Goal: Book appointment/travel/reservation

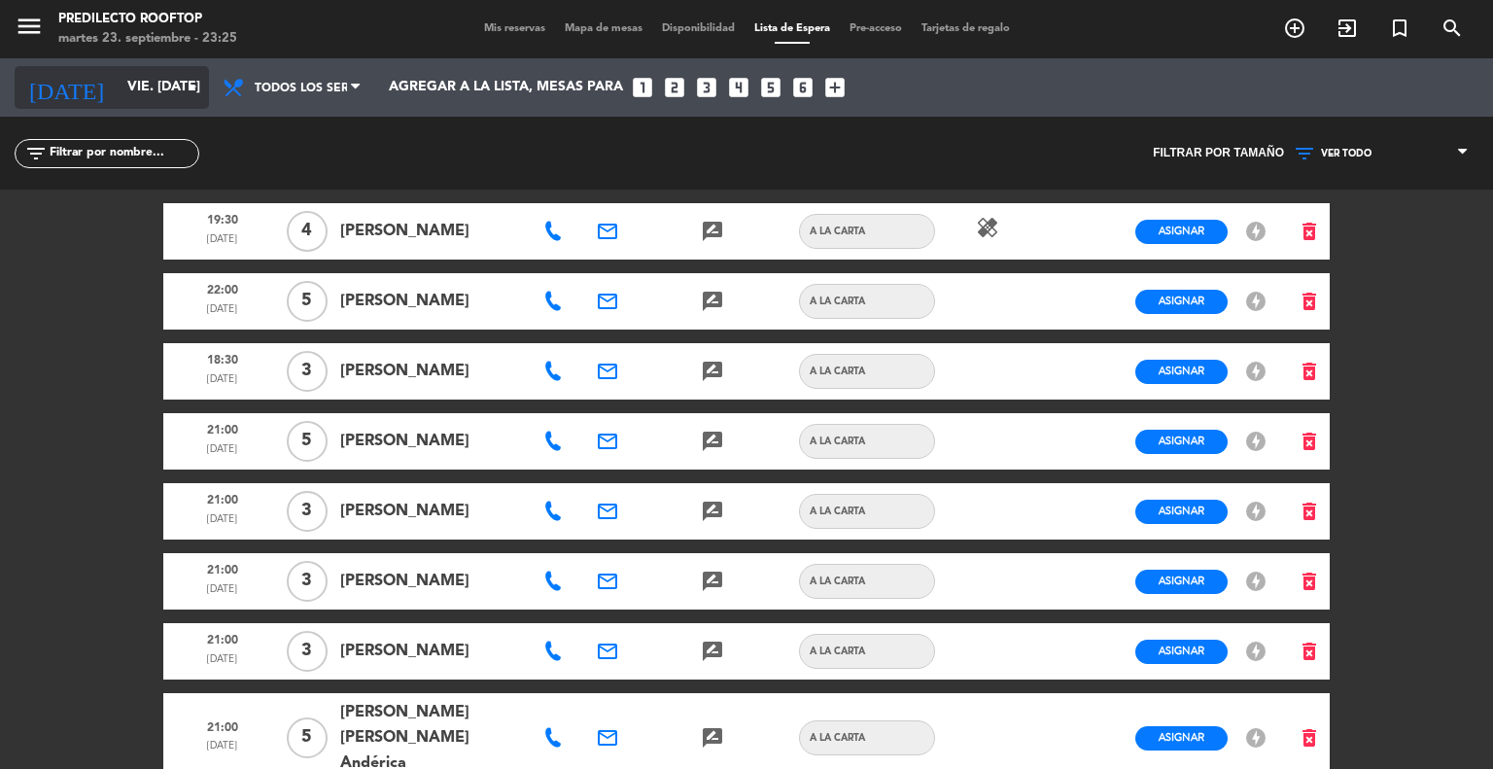
click at [135, 96] on input "vie. [DATE]" at bounding box center [210, 87] width 185 height 35
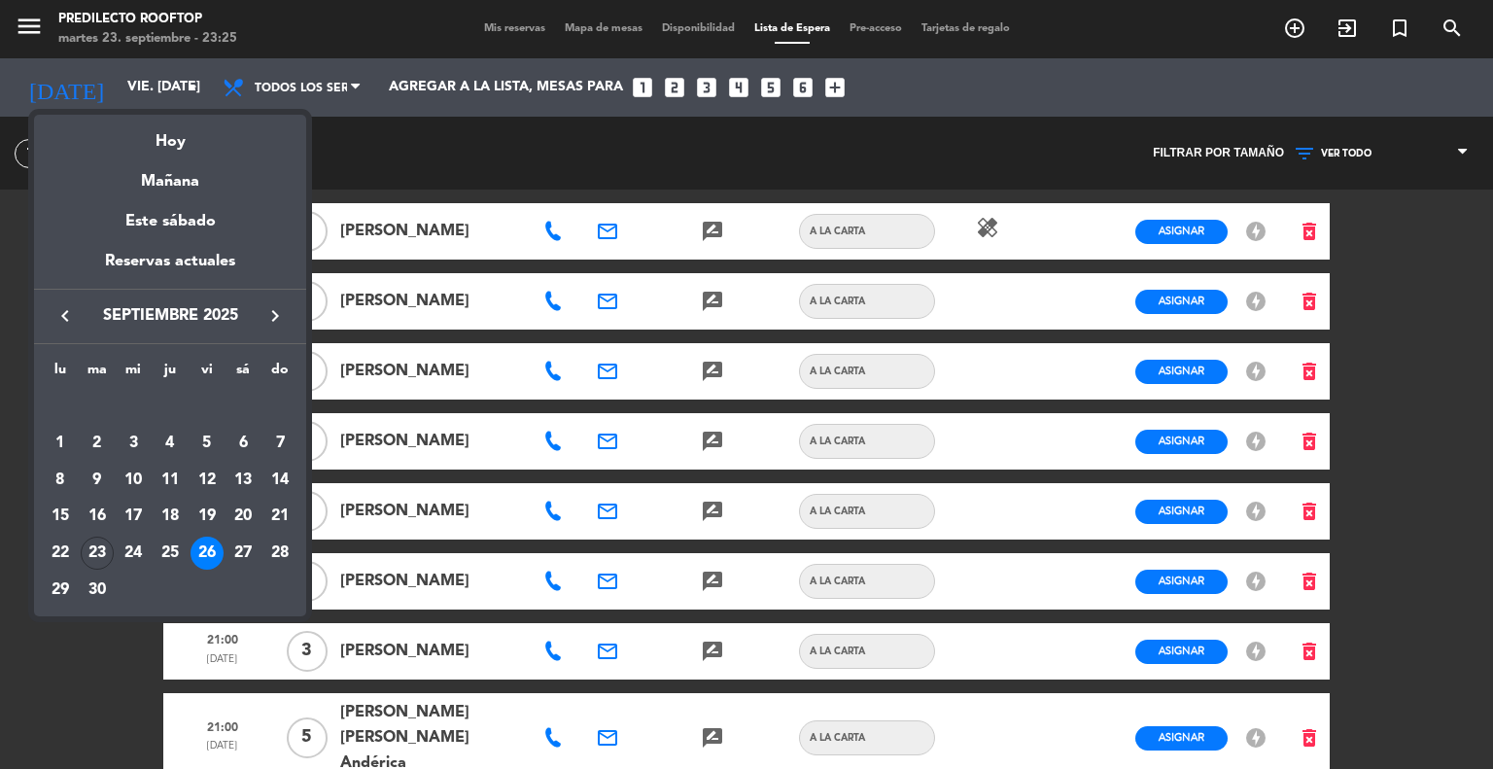
click at [494, 28] on div at bounding box center [746, 384] width 1493 height 769
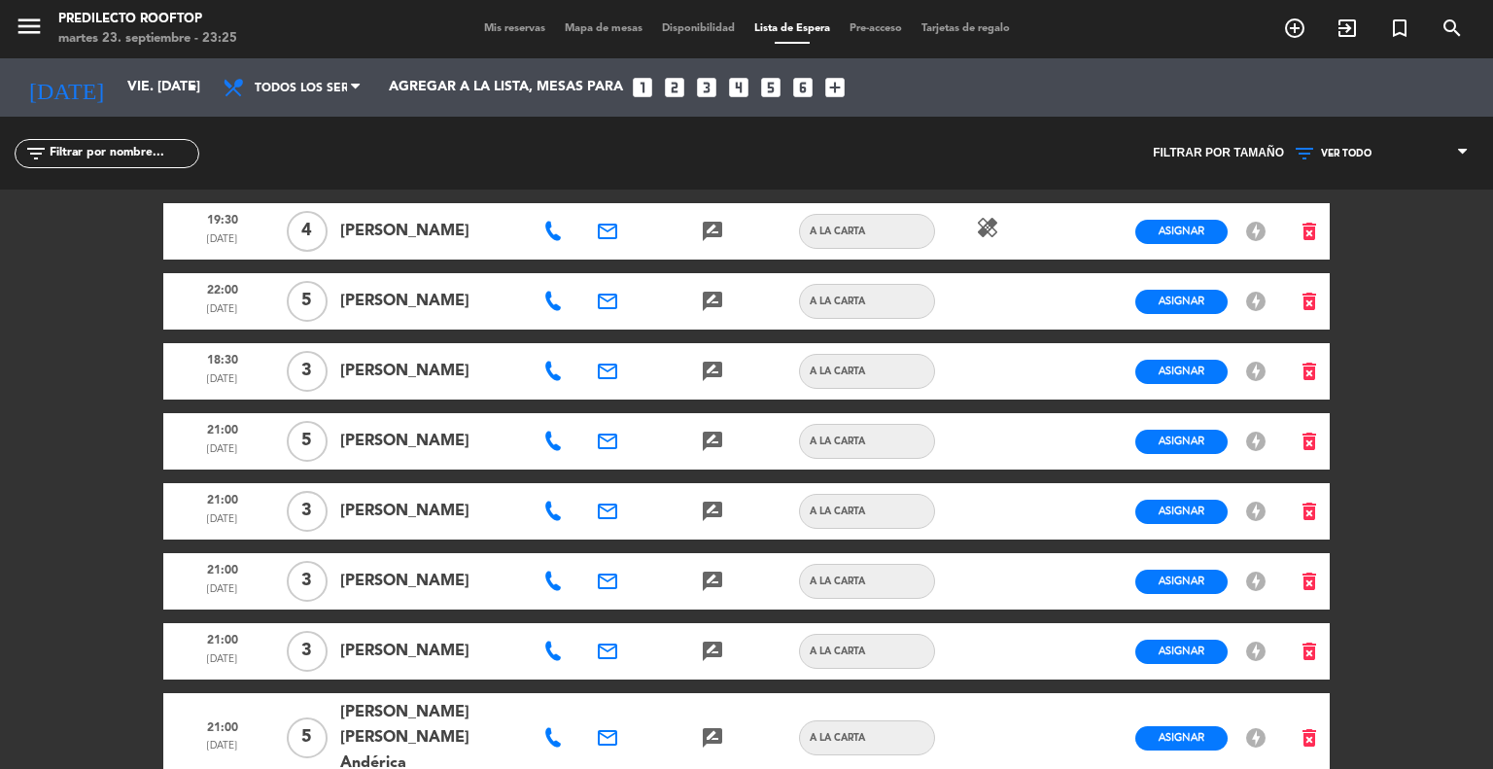
click at [440, 516] on span "[PERSON_NAME]" at bounding box center [431, 511] width 182 height 25
click at [1163, 507] on span "Asignar" at bounding box center [1182, 510] width 46 height 15
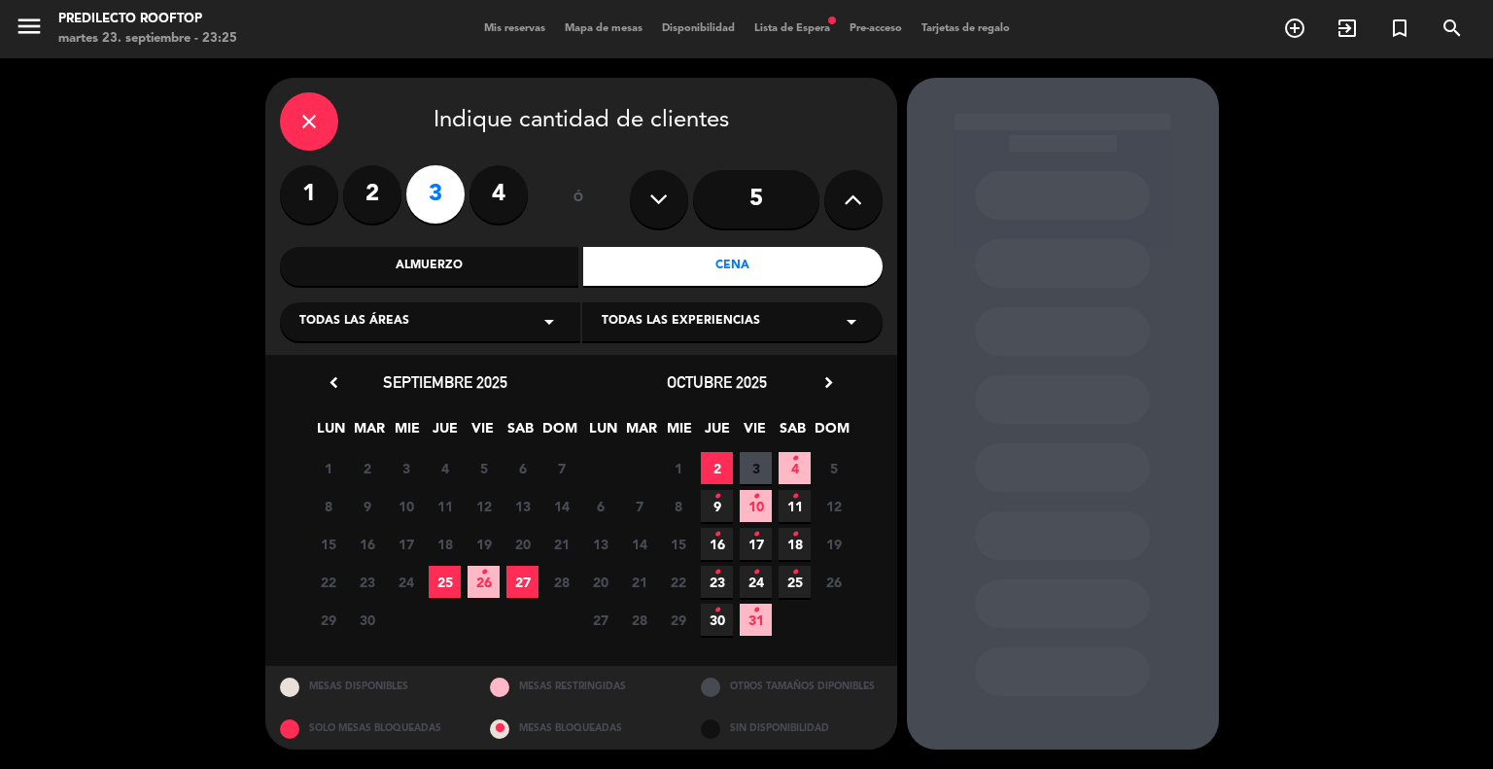
click at [376, 195] on label "2" at bounding box center [372, 194] width 58 height 58
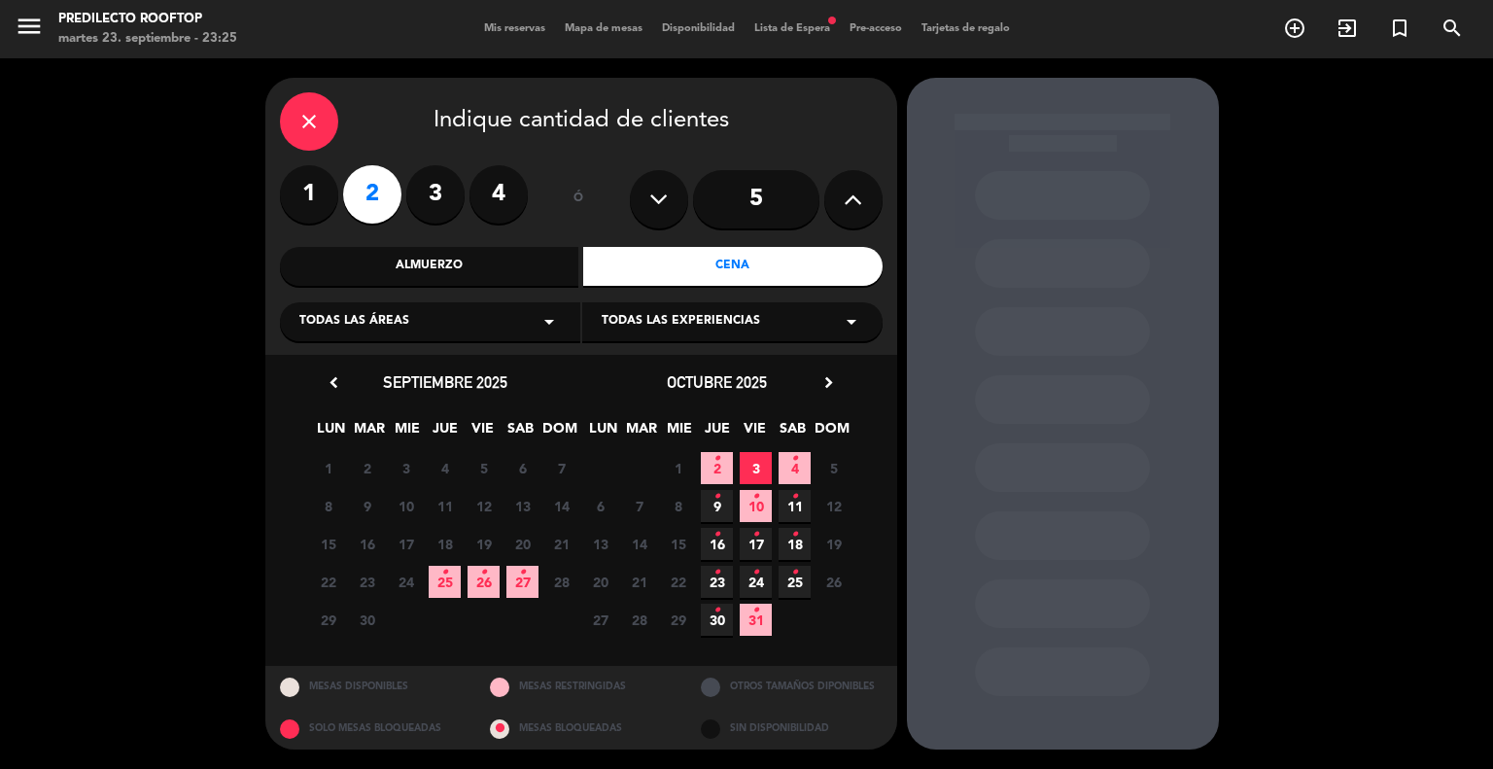
click at [478, 577] on span "26 •" at bounding box center [484, 582] width 32 height 32
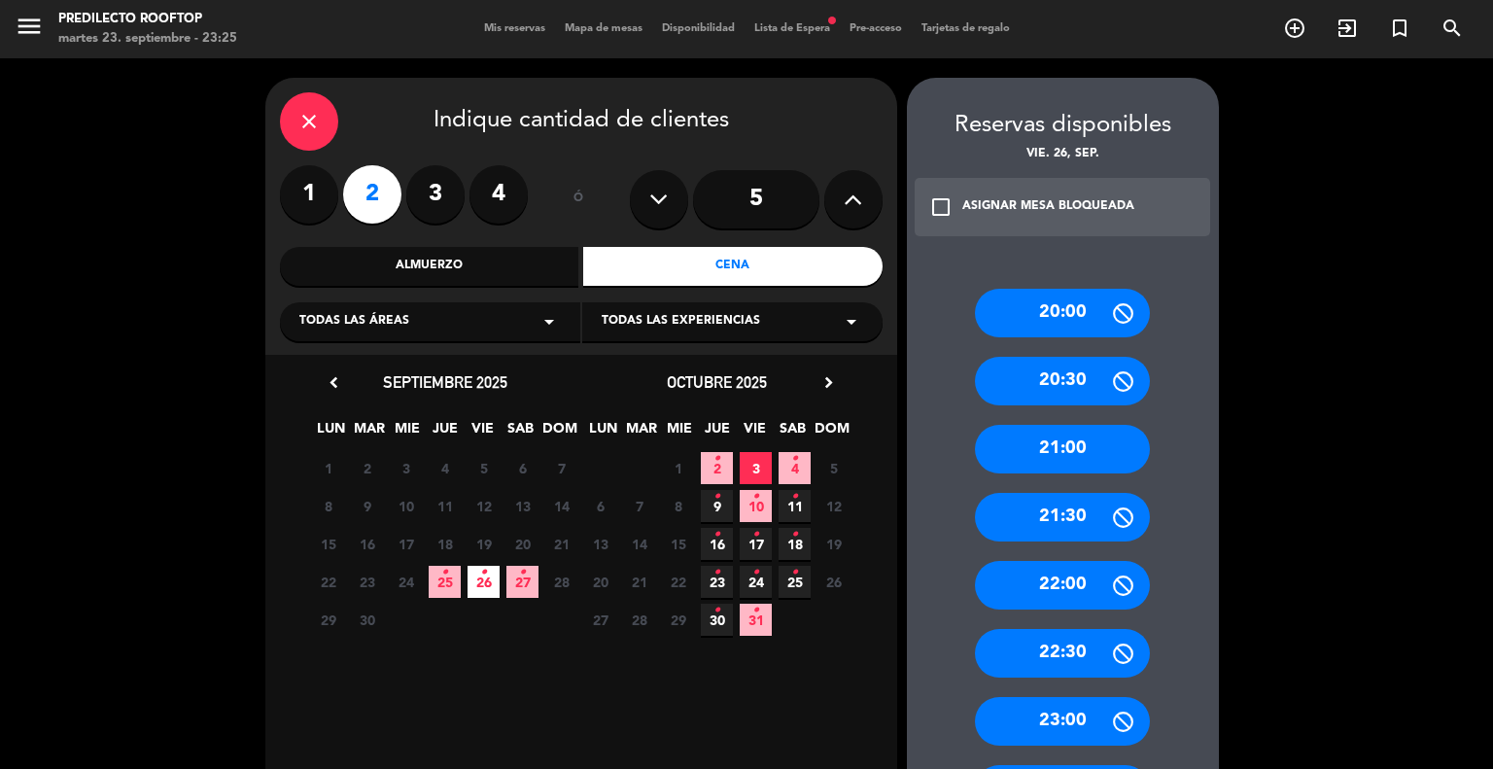
click at [1069, 452] on div "21:00" at bounding box center [1062, 449] width 175 height 49
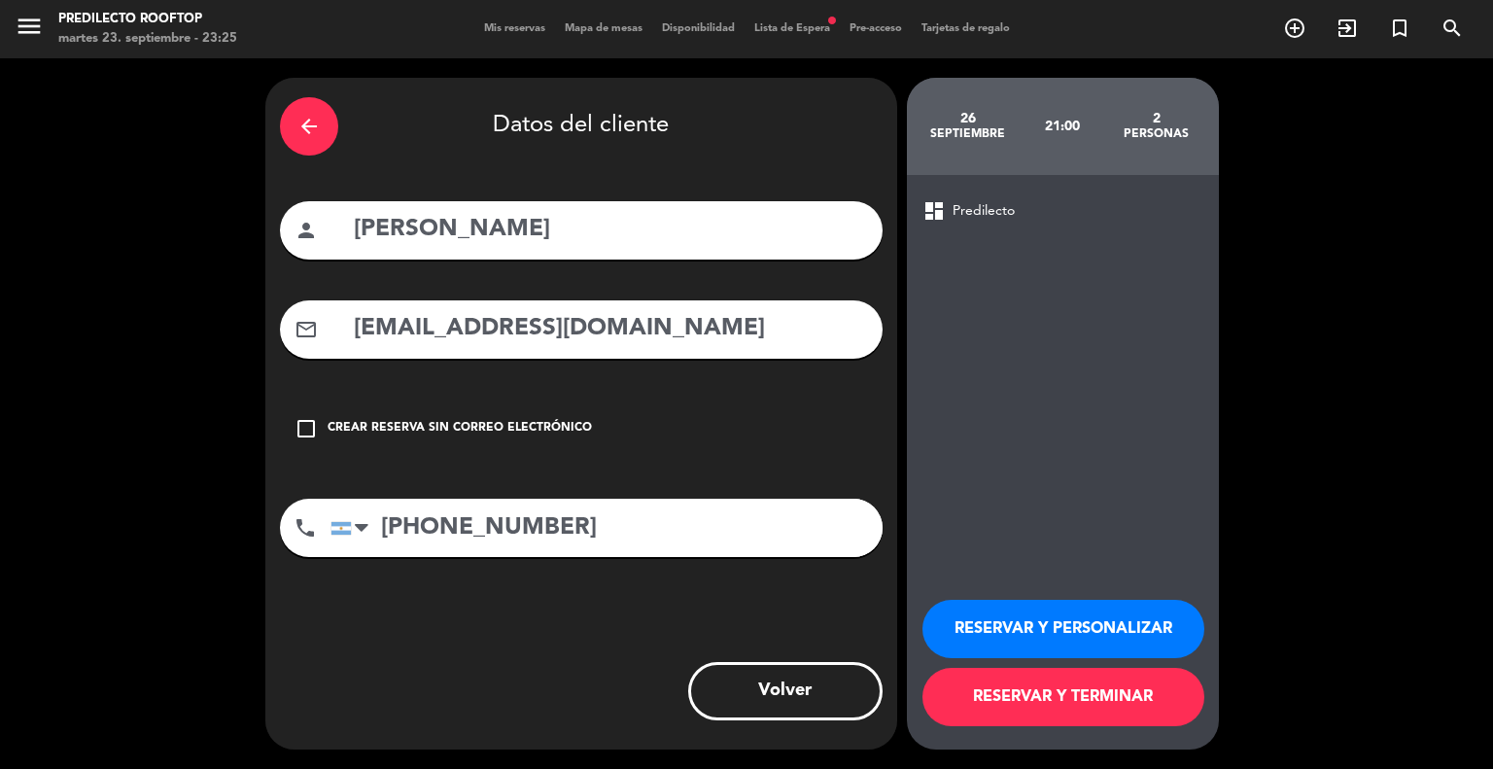
click at [1085, 692] on button "RESERVAR Y TERMINAR" at bounding box center [1063, 697] width 282 height 58
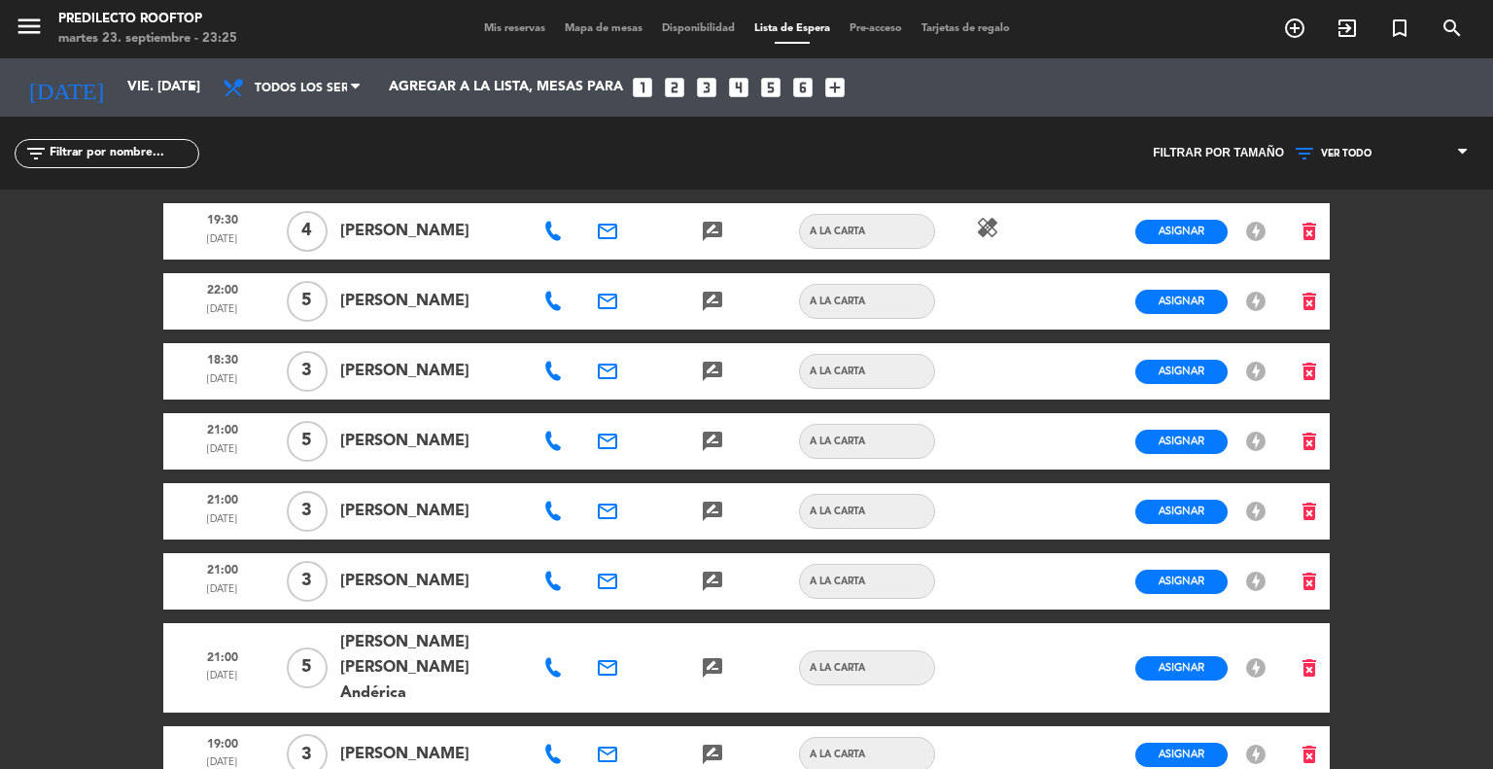
click at [522, 30] on span "Mis reservas" at bounding box center [514, 28] width 81 height 11
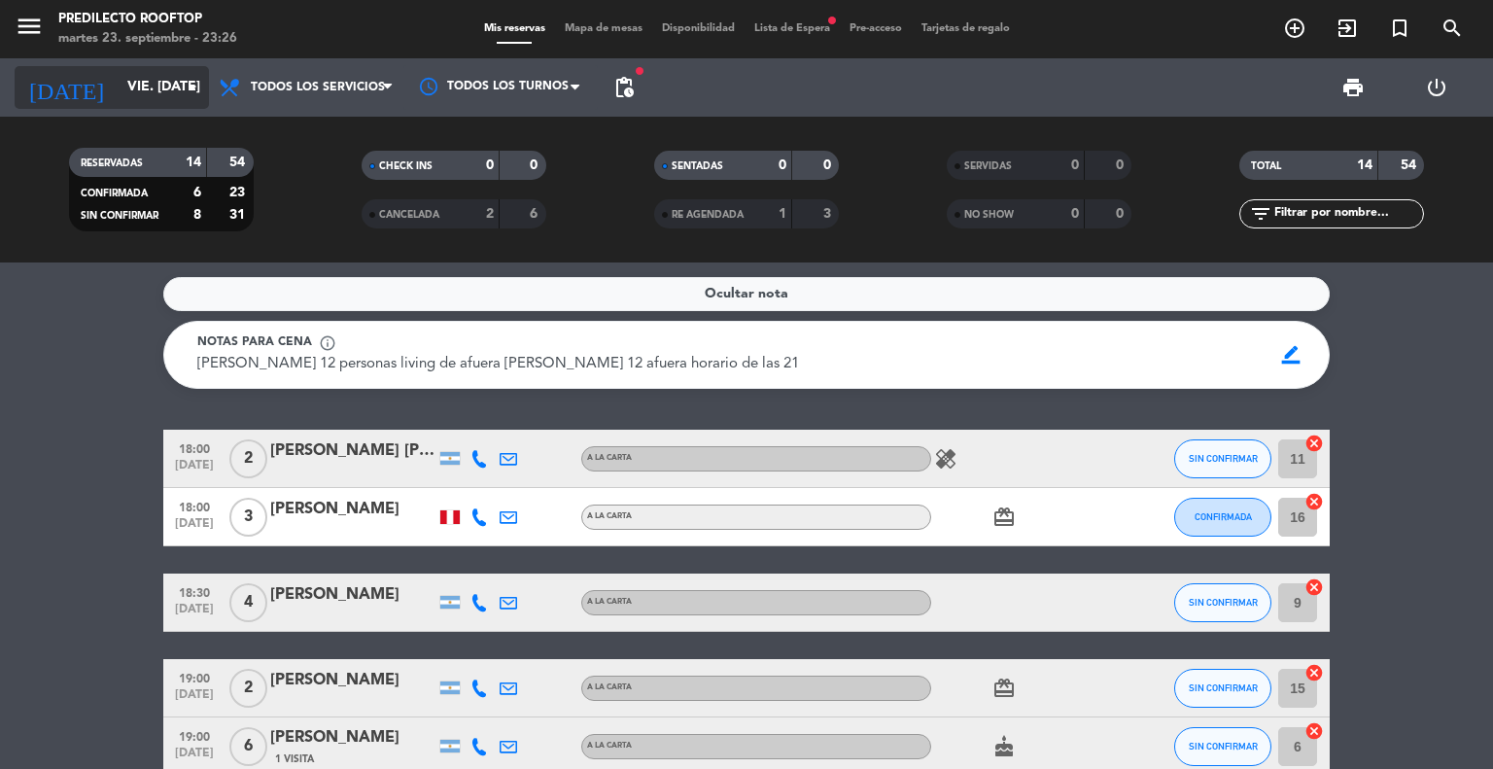
click at [160, 87] on input "vie. [DATE]" at bounding box center [210, 87] width 185 height 35
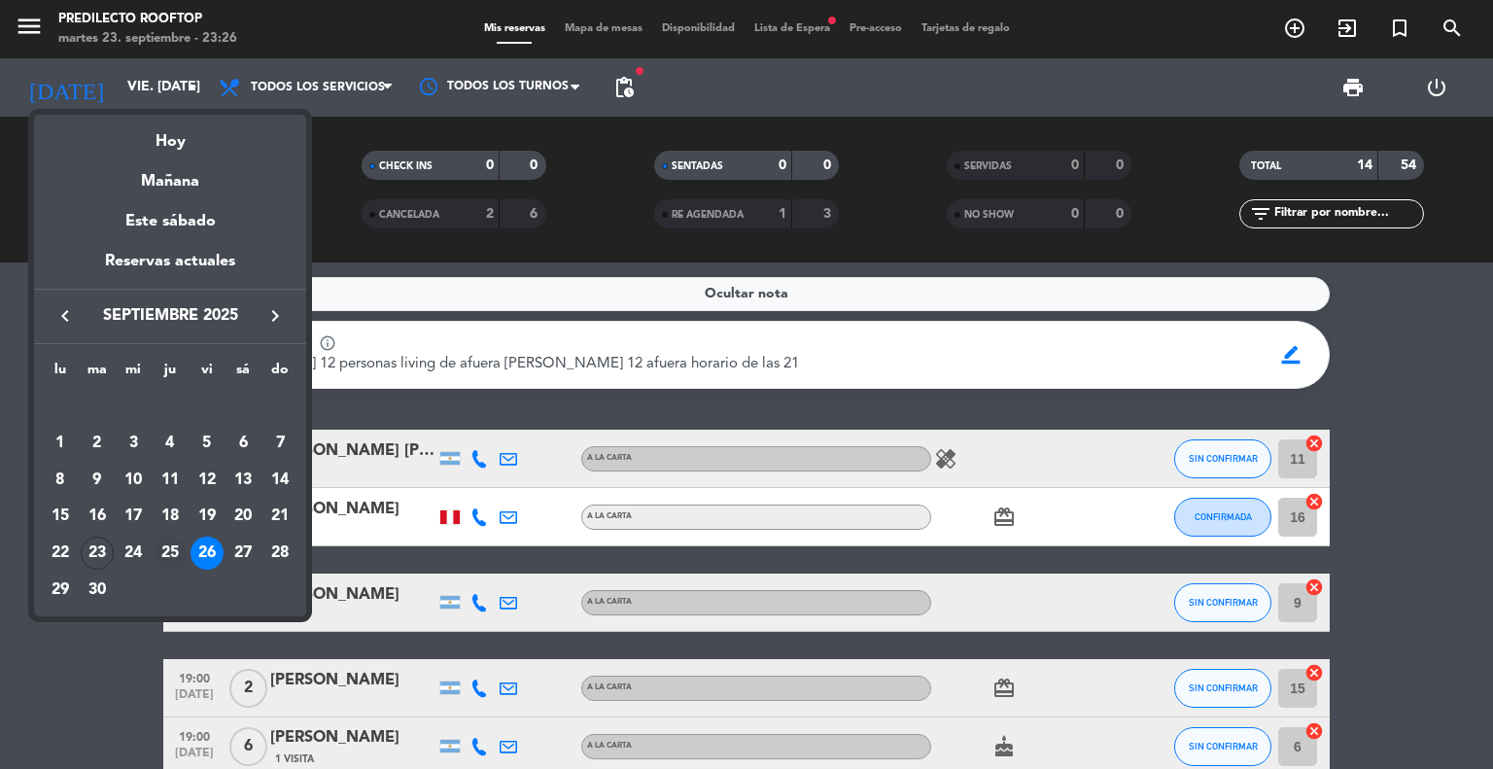
click at [164, 554] on div "25" at bounding box center [170, 553] width 33 height 33
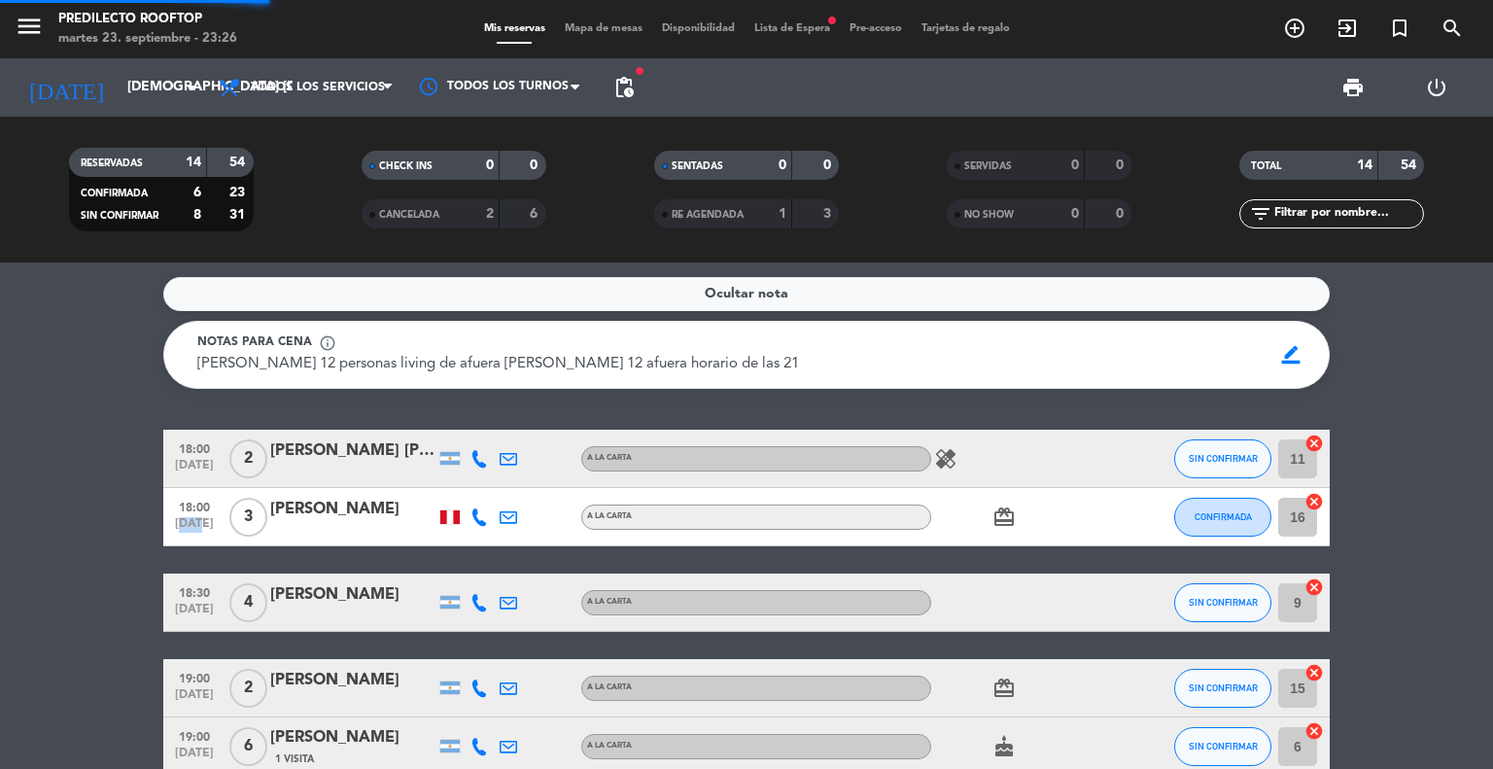
click at [164, 545] on div "18:00 [DATE]" at bounding box center [194, 516] width 62 height 57
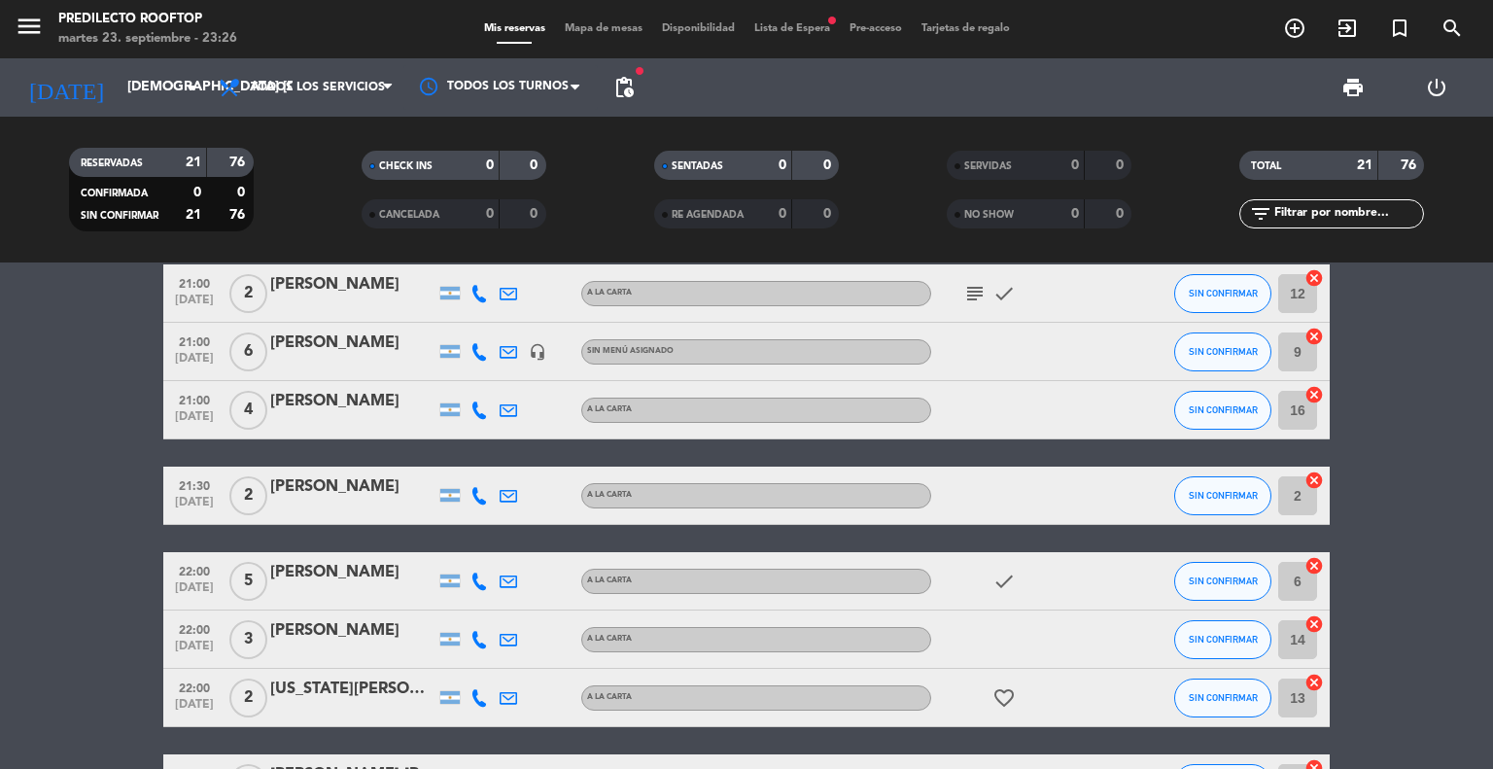
scroll to position [1040, 0]
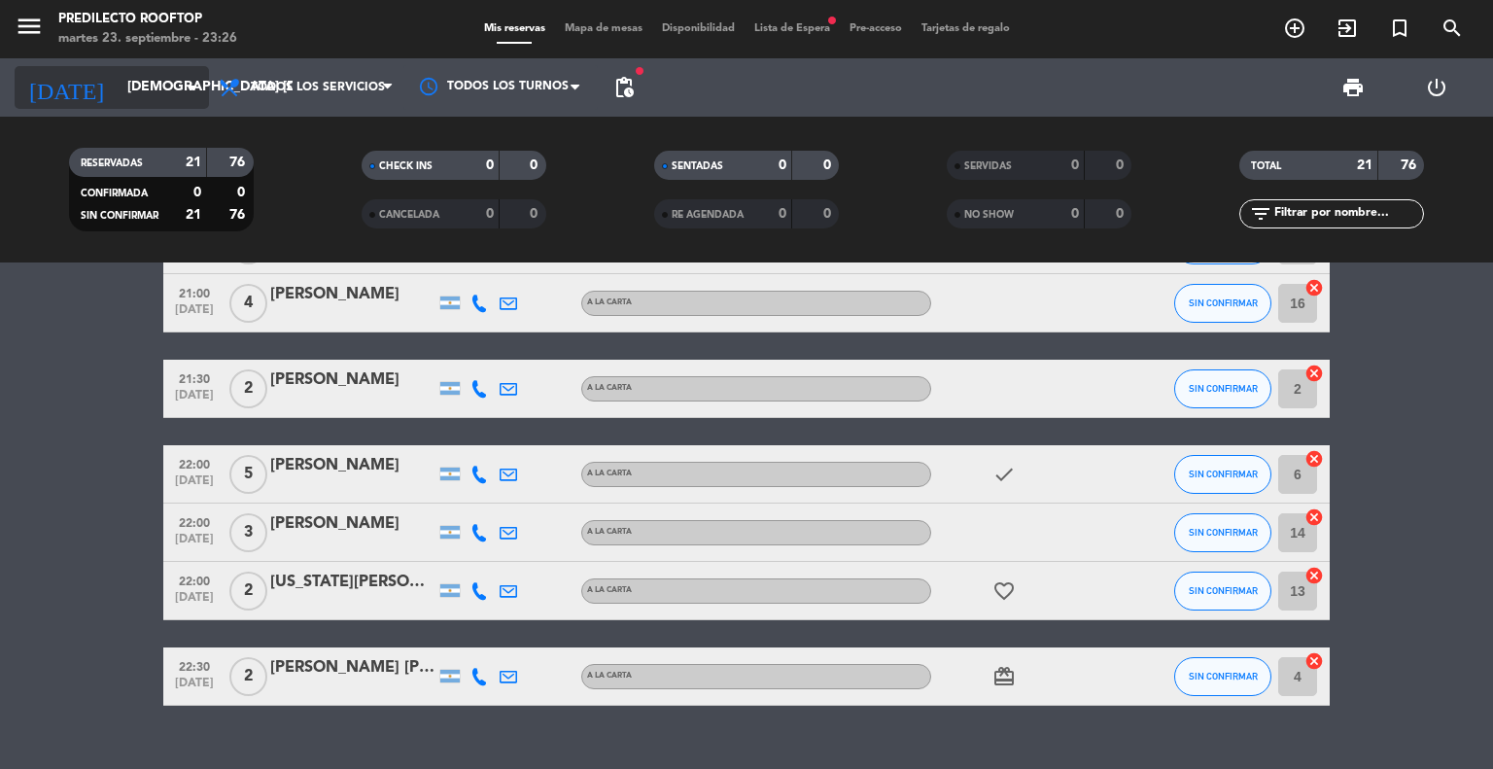
click at [181, 79] on icon "arrow_drop_down" at bounding box center [192, 87] width 23 height 23
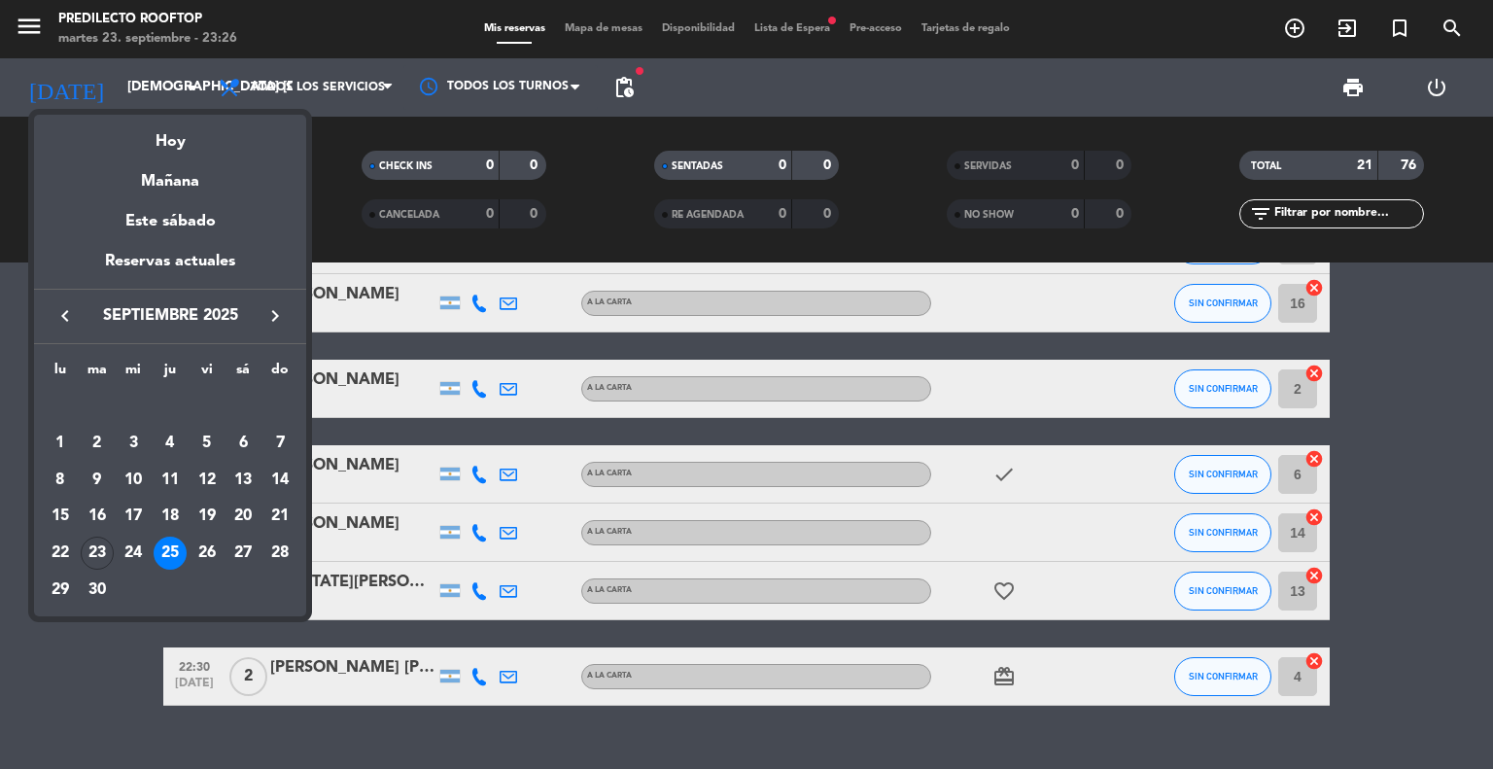
click at [90, 641] on div at bounding box center [746, 384] width 1493 height 769
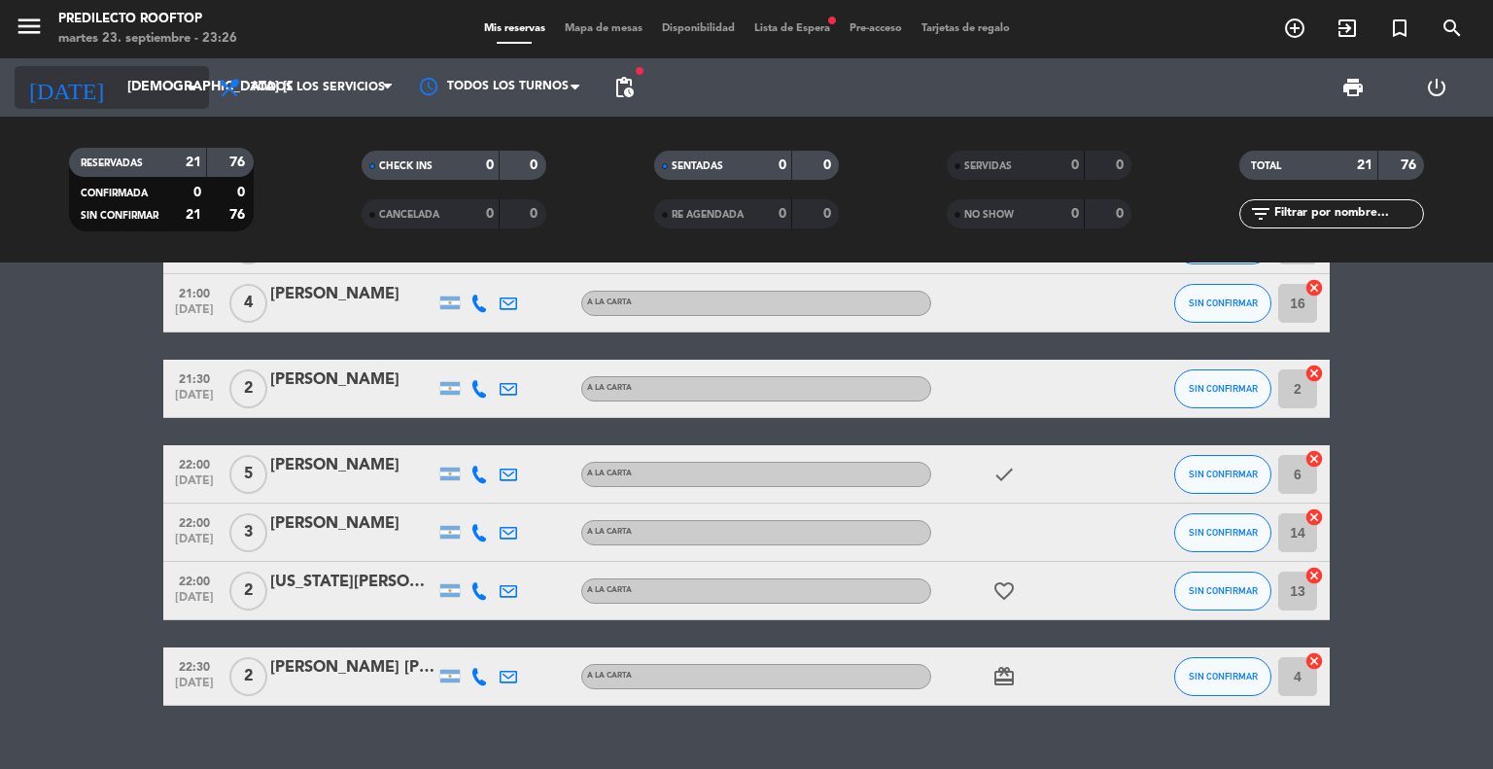
click at [183, 100] on input "[DEMOGRAPHIC_DATA] [DATE]" at bounding box center [210, 87] width 185 height 35
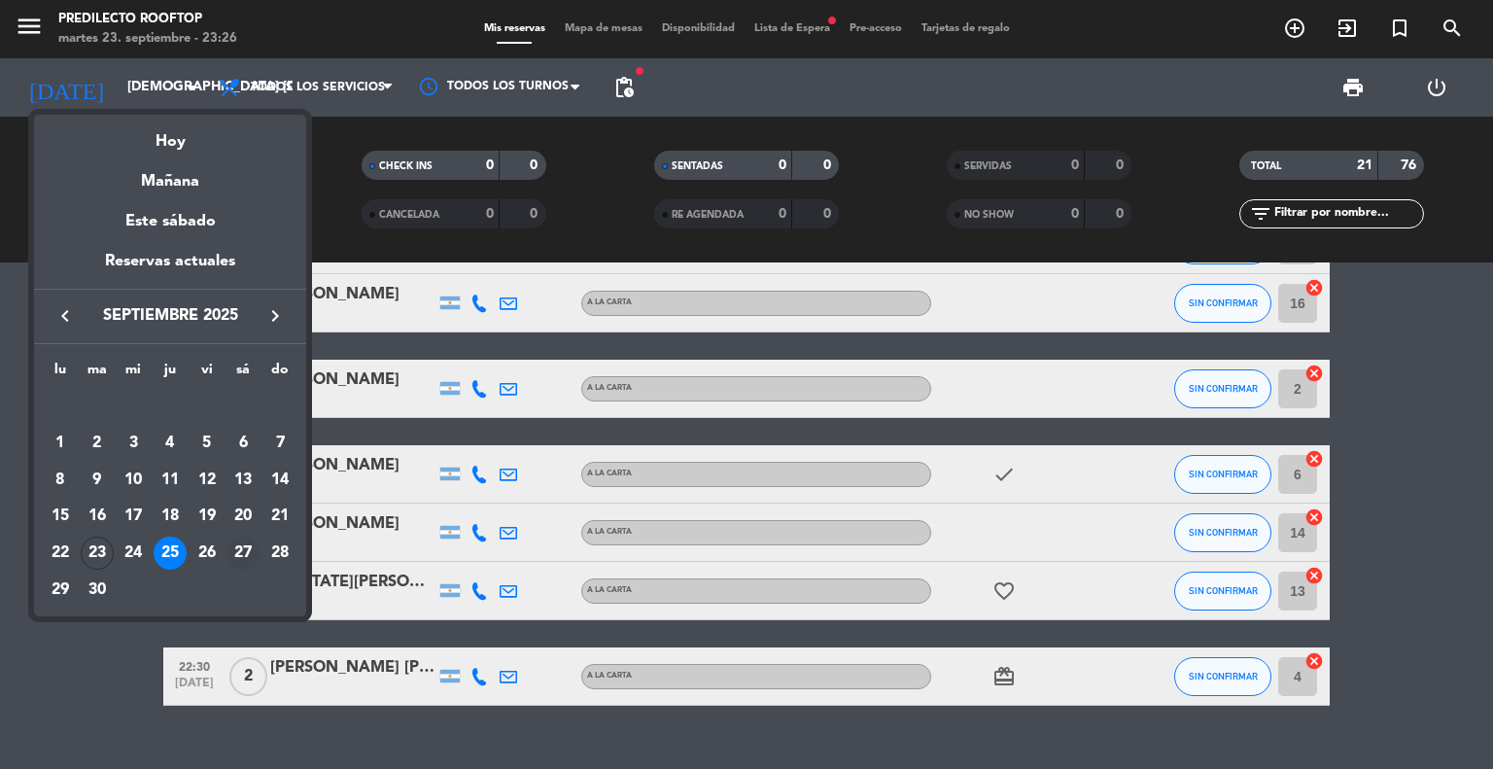
click at [241, 554] on div "27" at bounding box center [242, 553] width 33 height 33
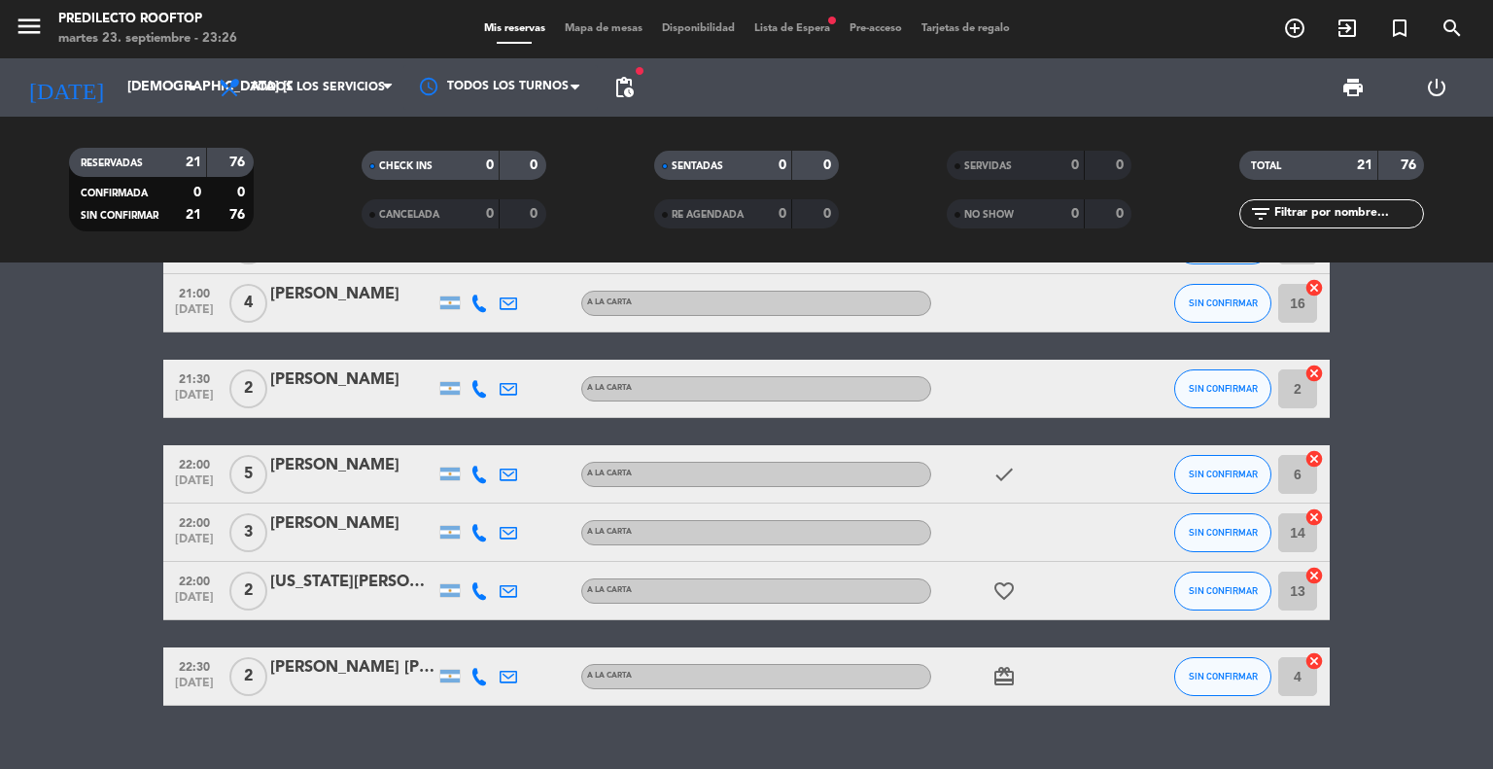
type input "sáb. [DATE]"
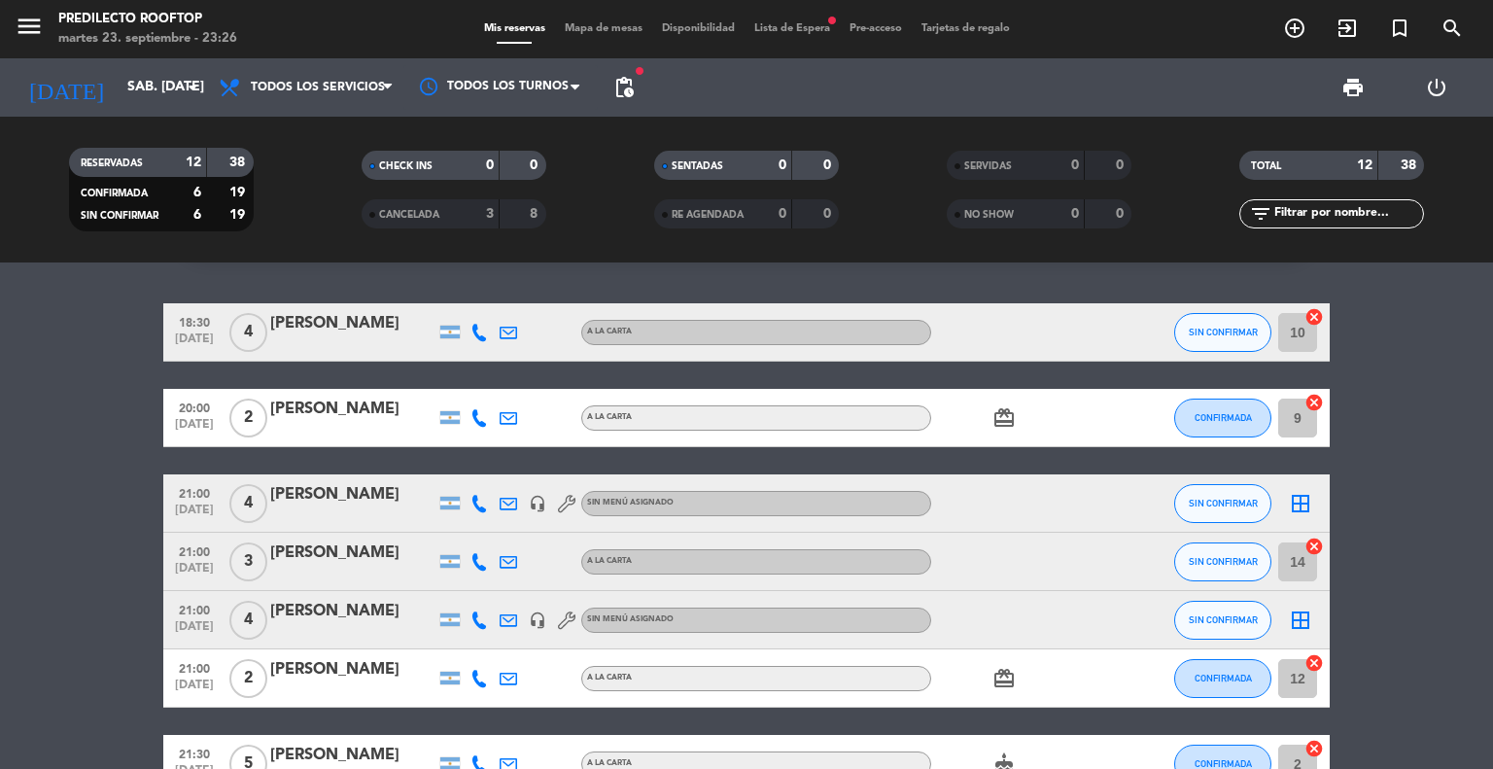
scroll to position [0, 0]
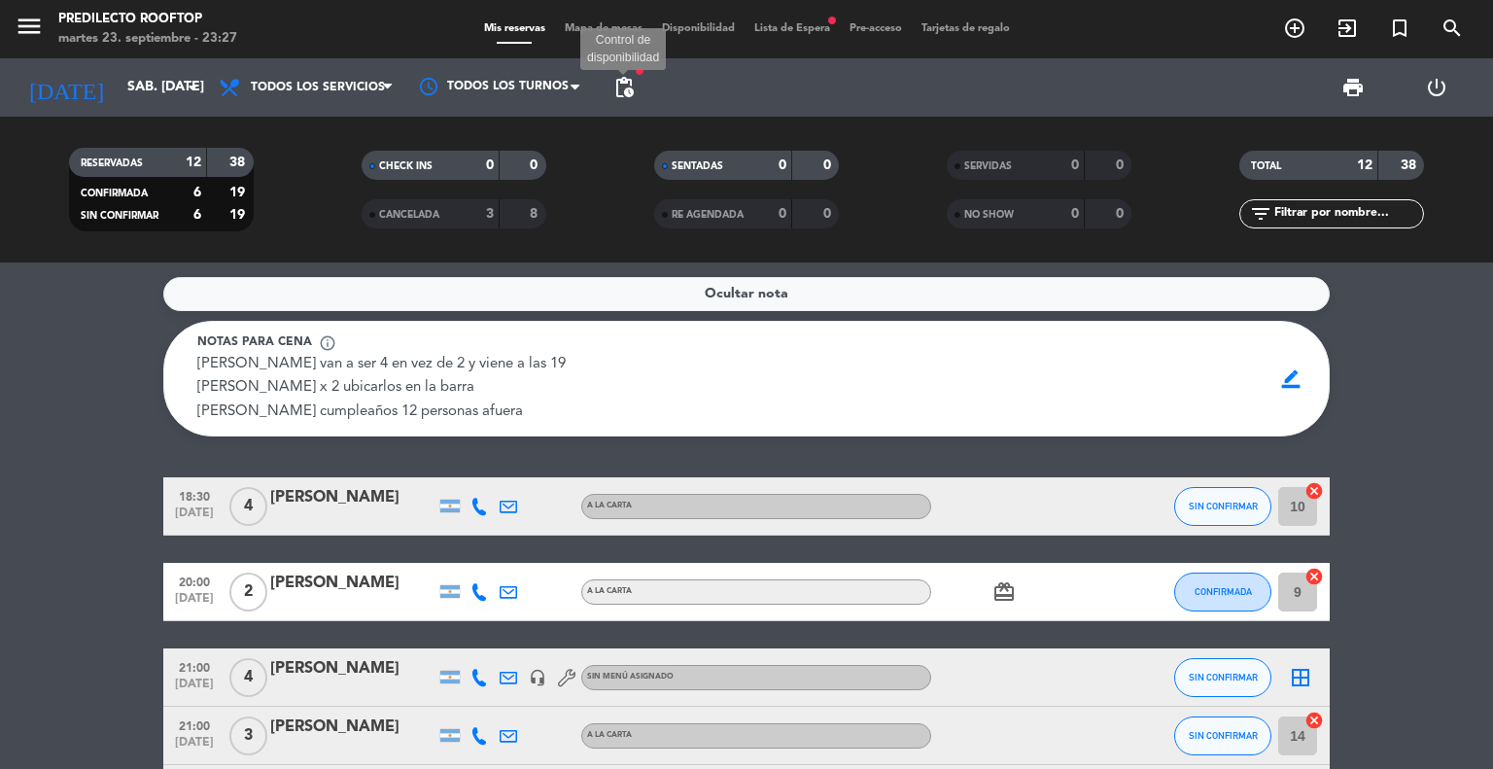
click at [621, 85] on span "pending_actions" at bounding box center [623, 87] width 23 height 23
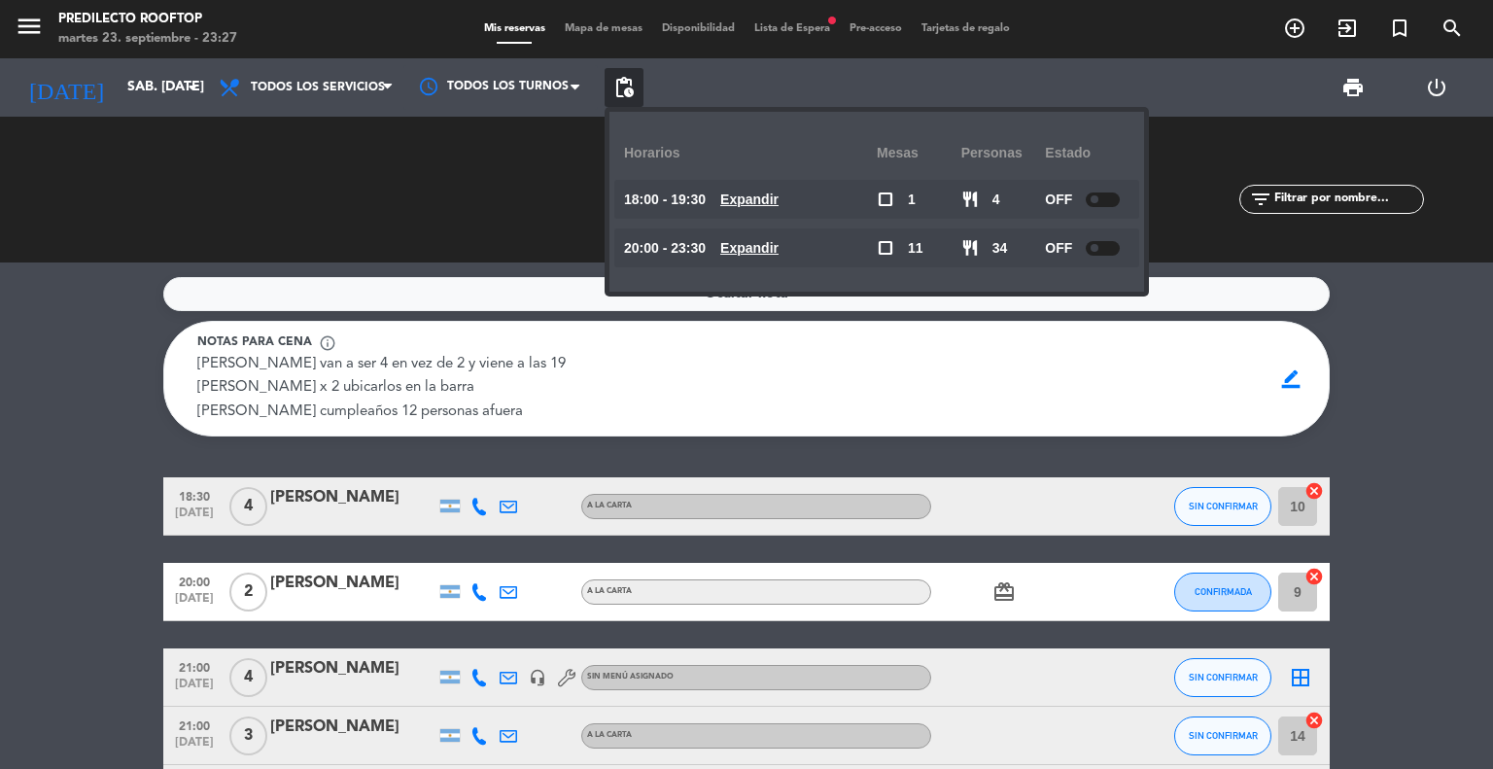
click at [1109, 198] on div at bounding box center [1103, 199] width 34 height 15
